Goal: Answer question/provide support: Share knowledge or assist other users

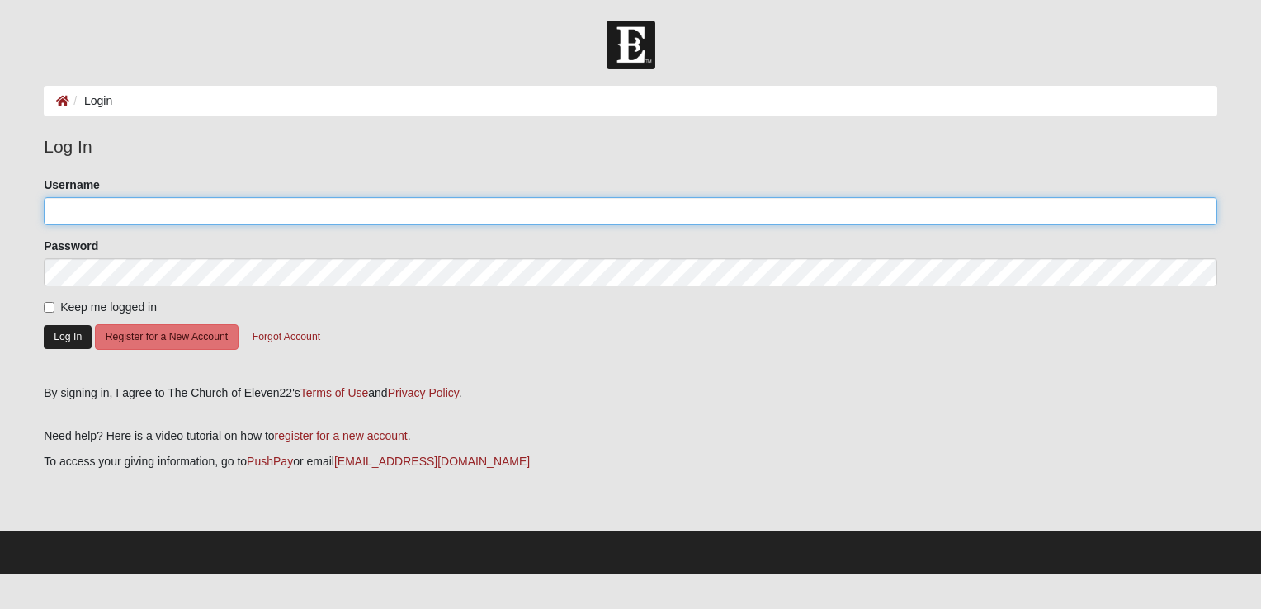
type input "[EMAIL_ADDRESS][DOMAIN_NAME]"
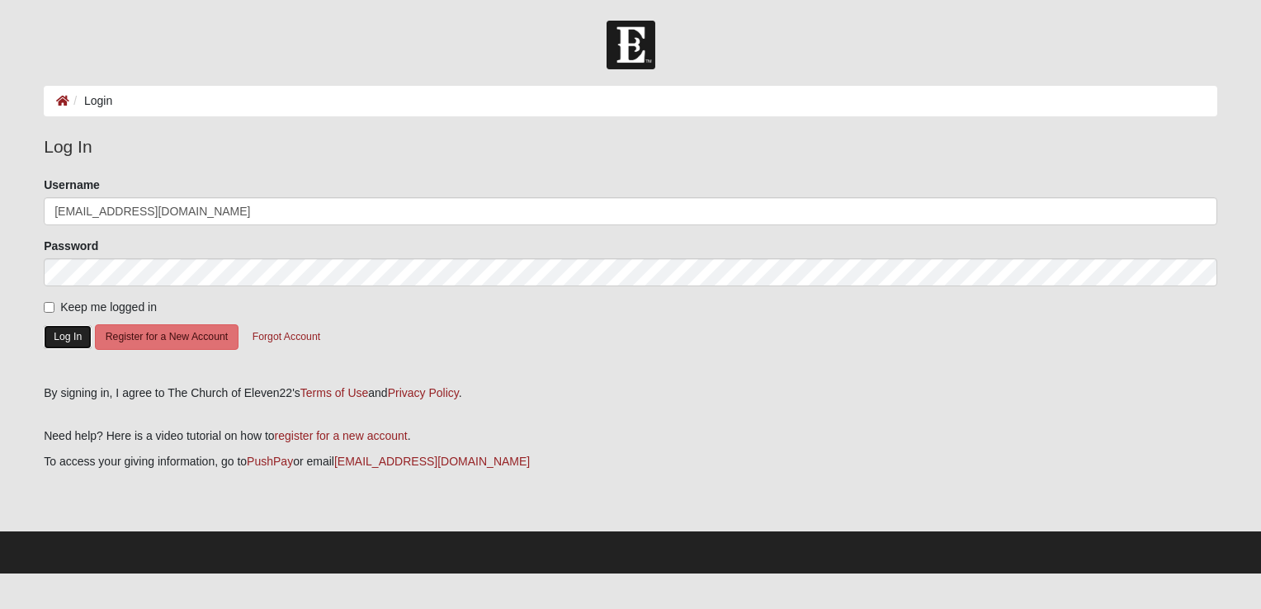
click at [60, 338] on button "Log In" at bounding box center [68, 337] width 48 height 24
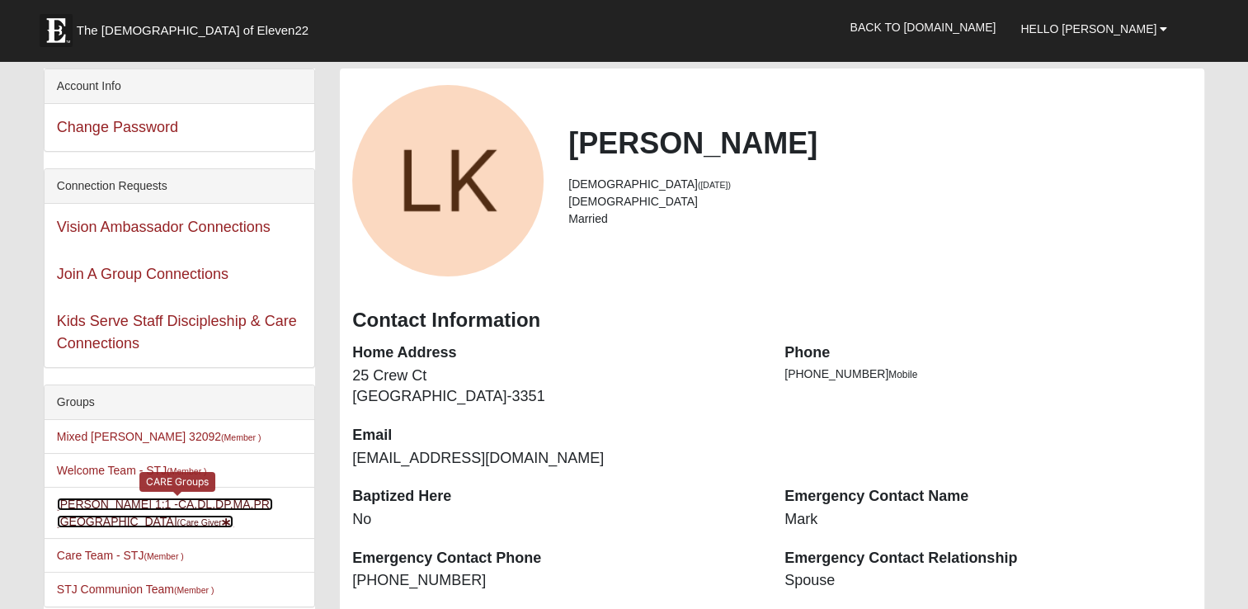
click at [208, 502] on link "[PERSON_NAME] 1:1 -CA,DL,DP,MA,PR,SC (Care Giver )" at bounding box center [165, 512] width 216 height 31
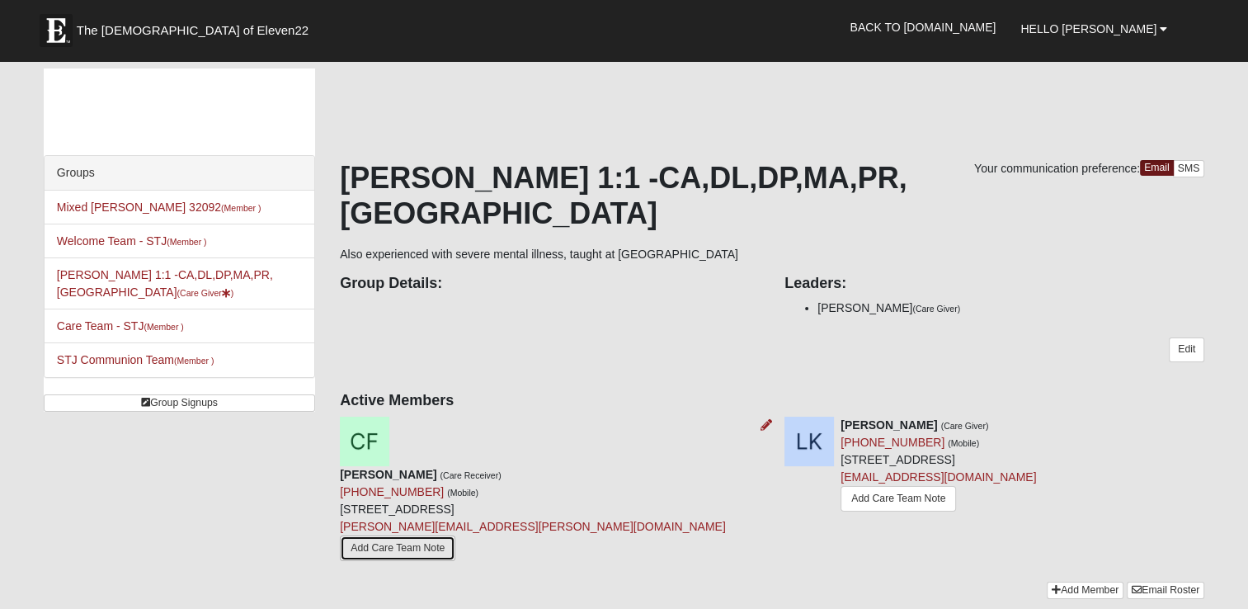
click at [450, 535] on link "Add Care Team Note" at bounding box center [397, 548] width 115 height 26
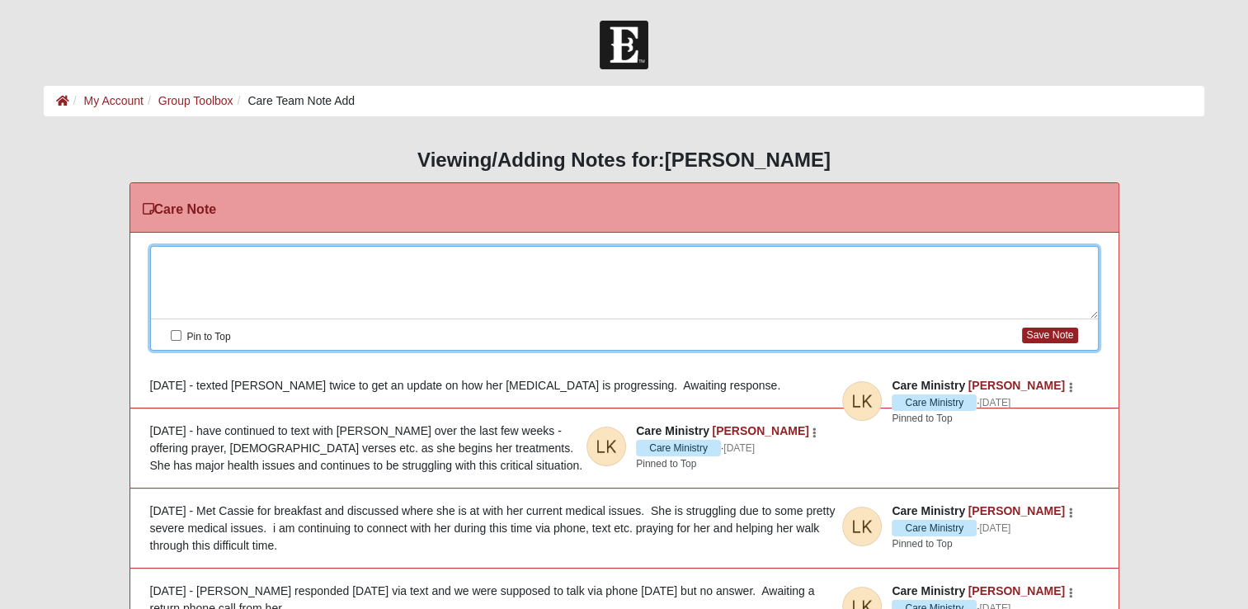
click at [167, 259] on div at bounding box center [624, 283] width 947 height 73
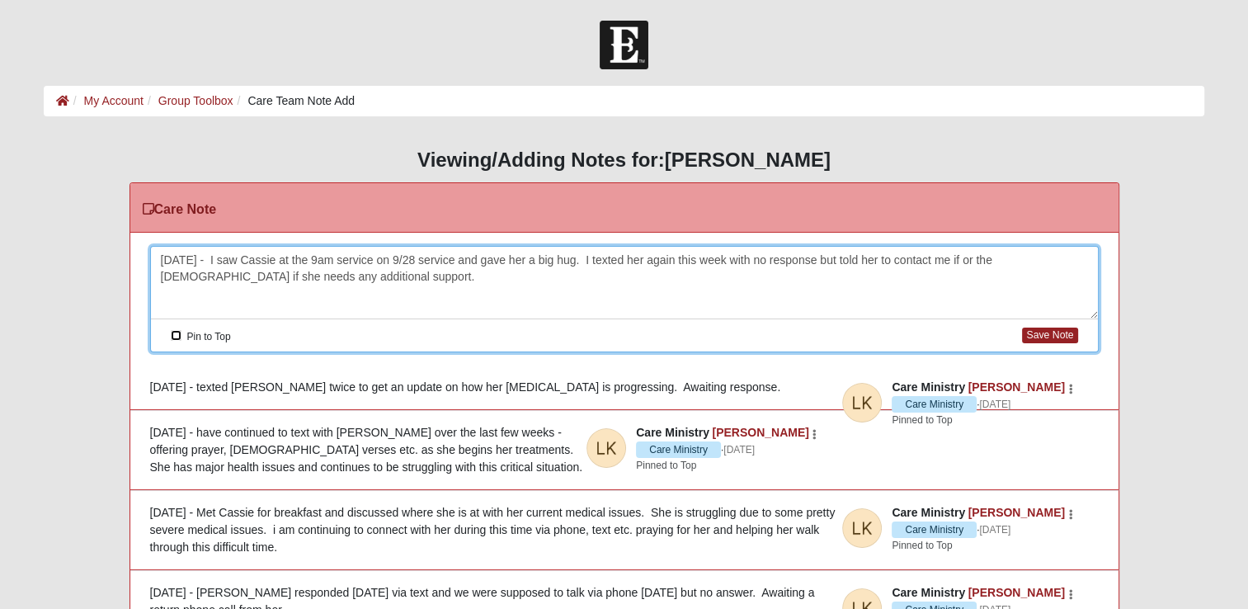
click at [176, 333] on input "Pin to Top" at bounding box center [176, 335] width 11 height 11
click at [1053, 334] on button "Save Note" at bounding box center [1049, 336] width 55 height 16
checkbox input "false"
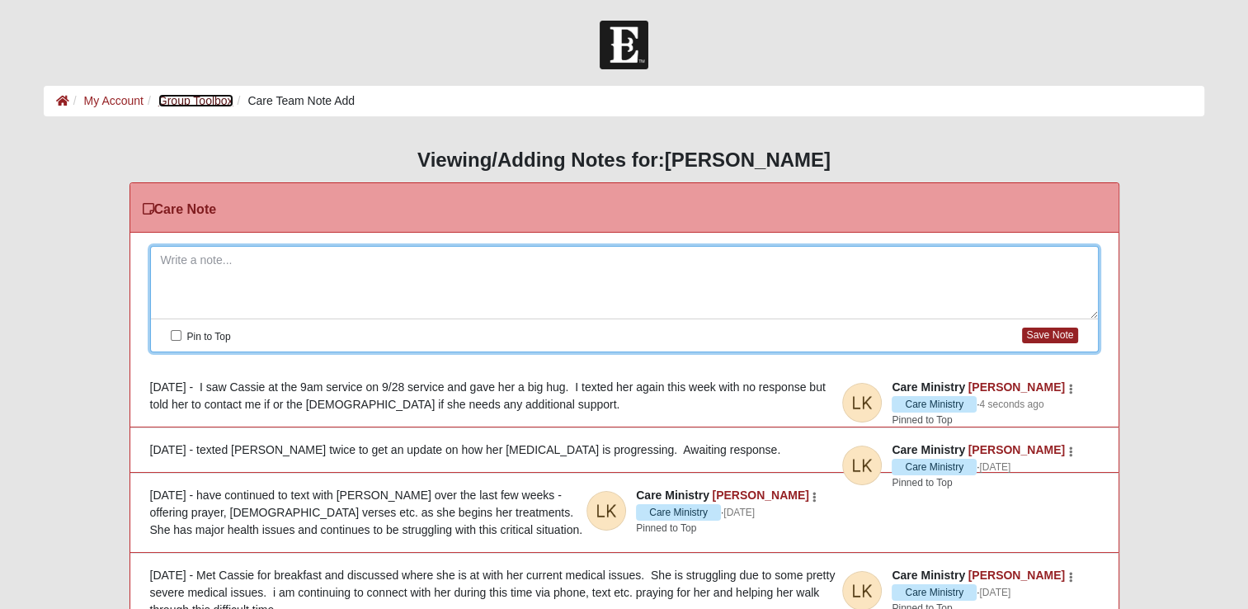
click at [181, 104] on link "Group Toolbox" at bounding box center [195, 100] width 75 height 13
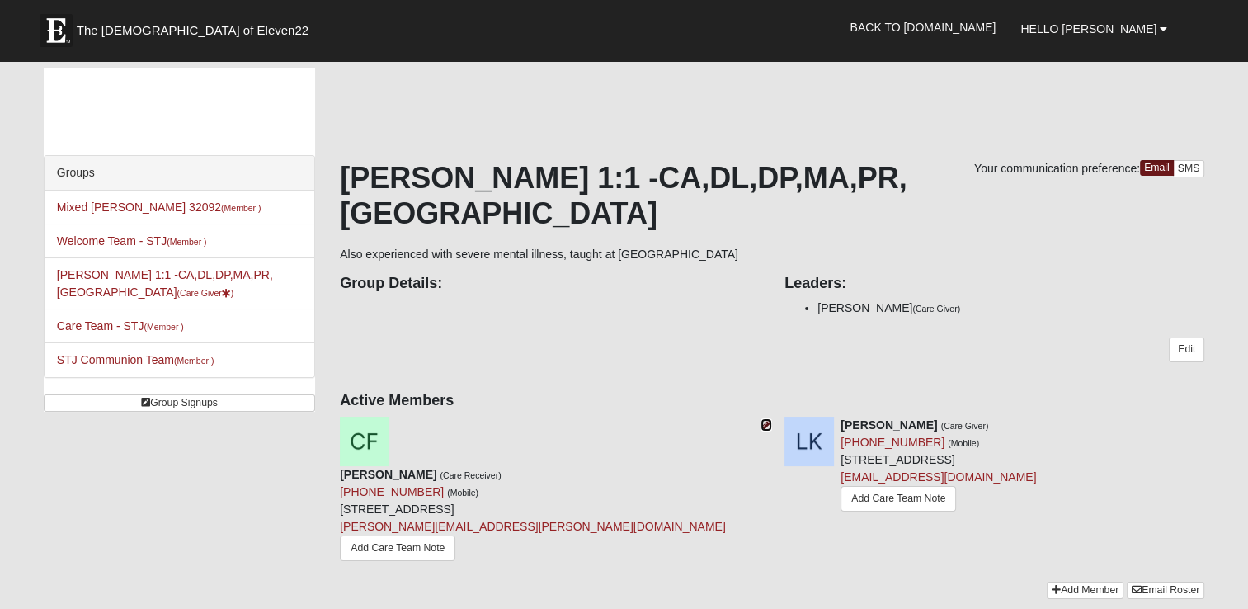
click at [765, 419] on icon at bounding box center [767, 425] width 12 height 12
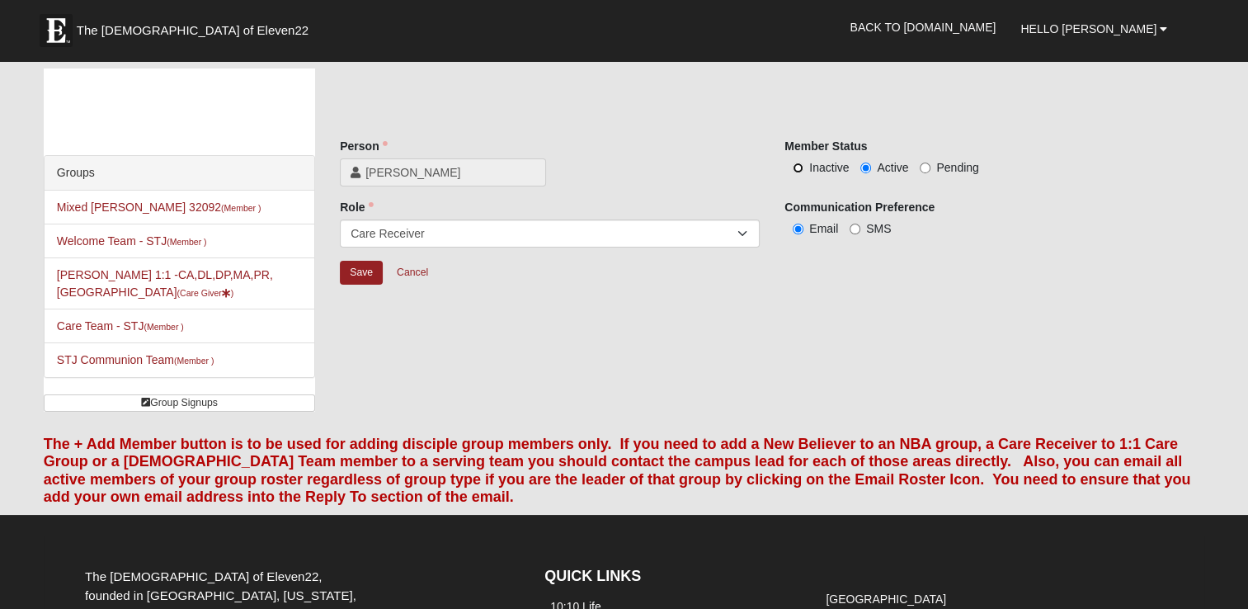
click at [799, 163] on input "Inactive" at bounding box center [798, 168] width 11 height 11
radio input "true"
click at [356, 274] on input "Save" at bounding box center [361, 273] width 43 height 24
